Goal: Information Seeking & Learning: Stay updated

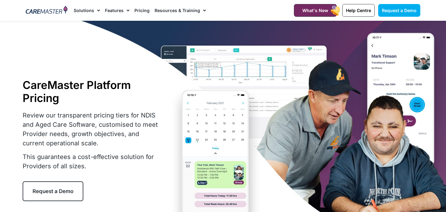
click at [142, 7] on link "Pricing" at bounding box center [141, 10] width 15 height 21
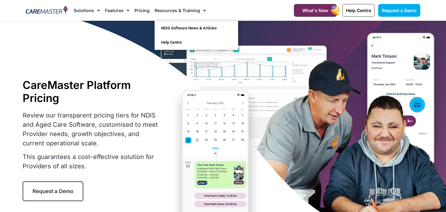
click at [168, 11] on link "Resources & Training" at bounding box center [180, 10] width 51 height 21
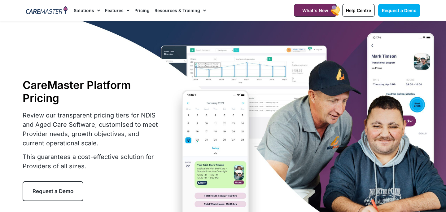
click at [168, 10] on link "Resources & Training" at bounding box center [180, 10] width 51 height 21
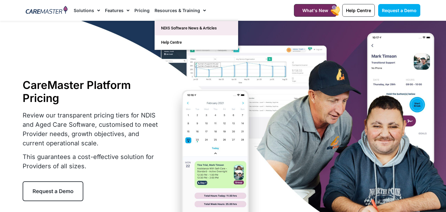
click at [168, 26] on link "NDIS Software News & Articles" at bounding box center [196, 28] width 83 height 14
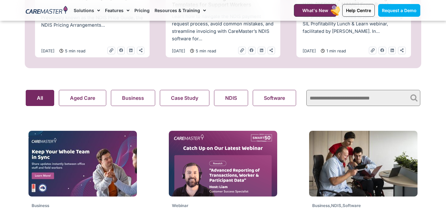
scroll to position [373, 0]
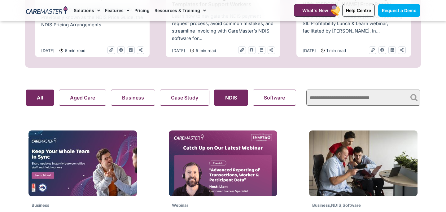
click at [243, 97] on search "Aged Care Business Case Study NDIS Software Support At Home Webinar All" at bounding box center [163, 98] width 274 height 16
click at [237, 99] on button "NDIS" at bounding box center [231, 98] width 34 height 16
